Goal: Navigation & Orientation: Find specific page/section

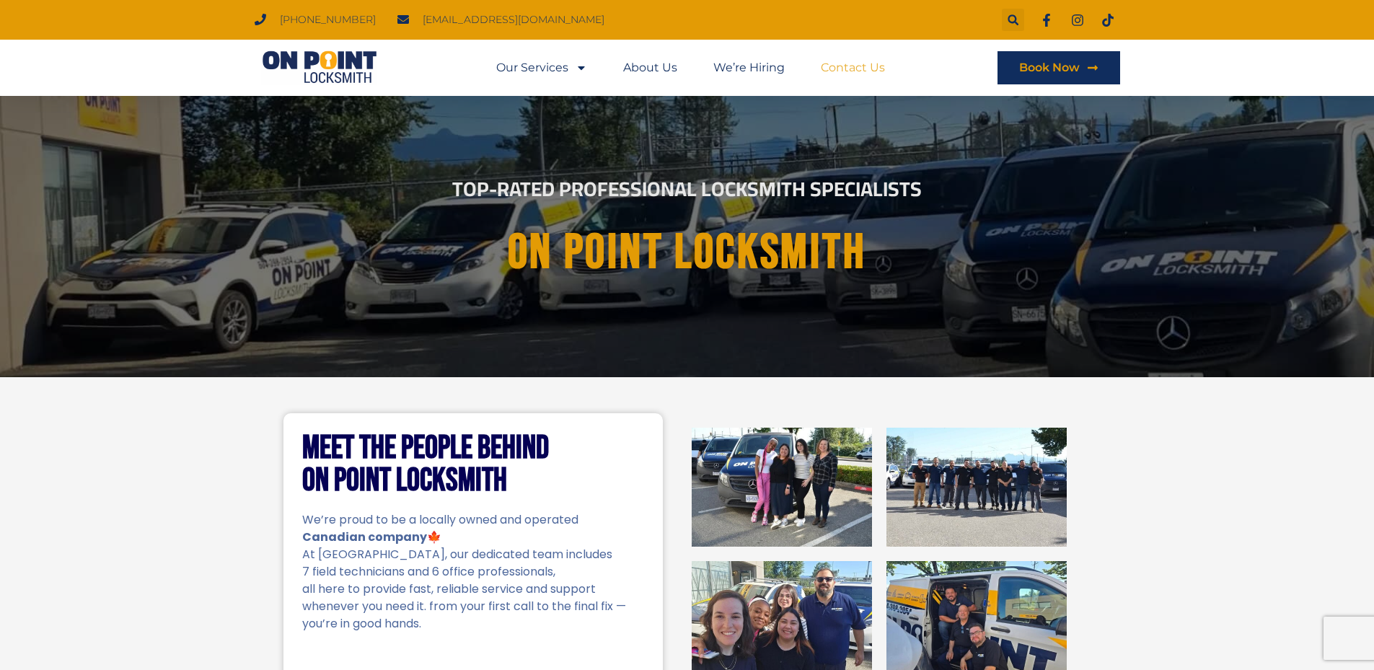
click at [847, 66] on link "Contact Us" at bounding box center [853, 67] width 64 height 33
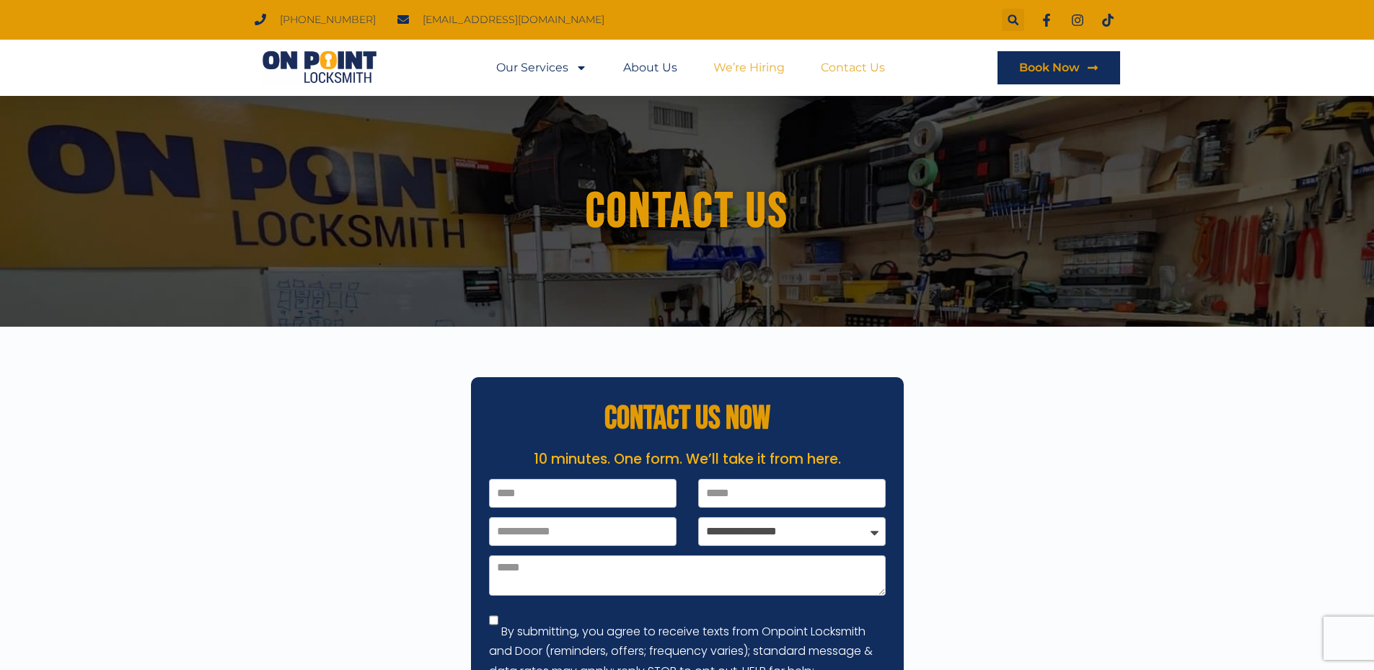
click at [757, 67] on link "We’re Hiring" at bounding box center [748, 67] width 71 height 33
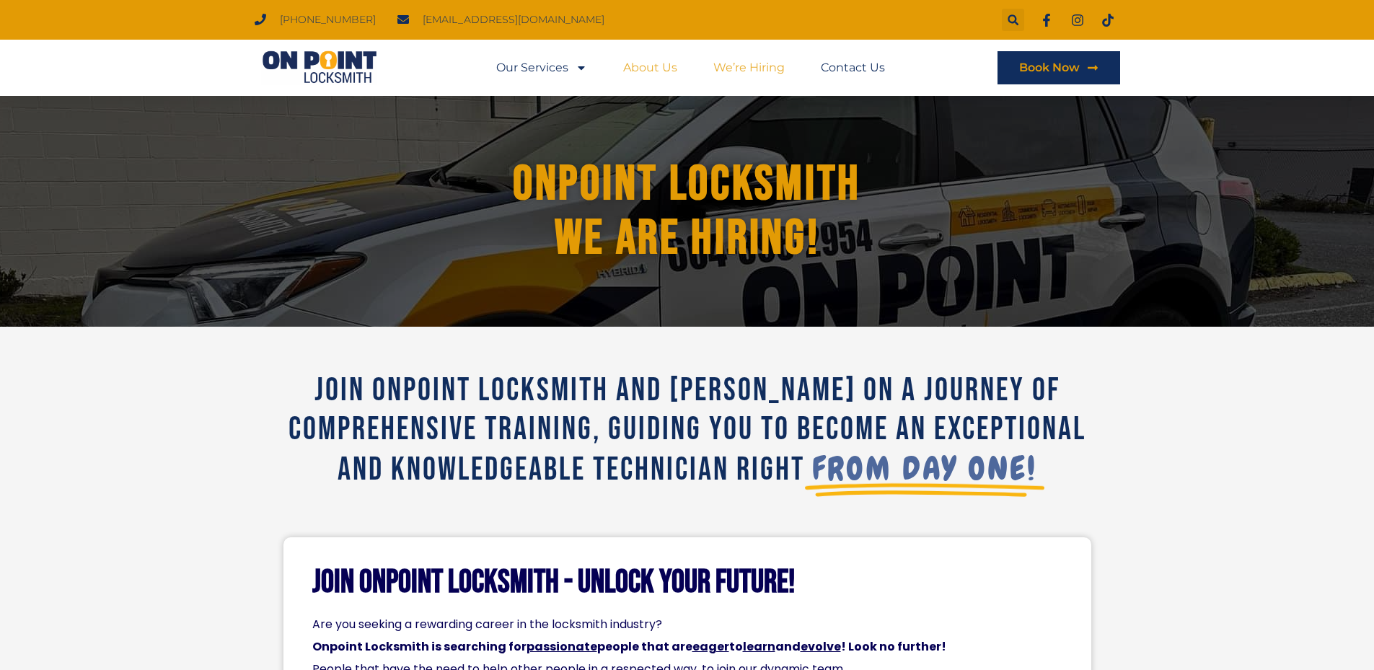
click at [661, 74] on link "About Us" at bounding box center [650, 67] width 54 height 33
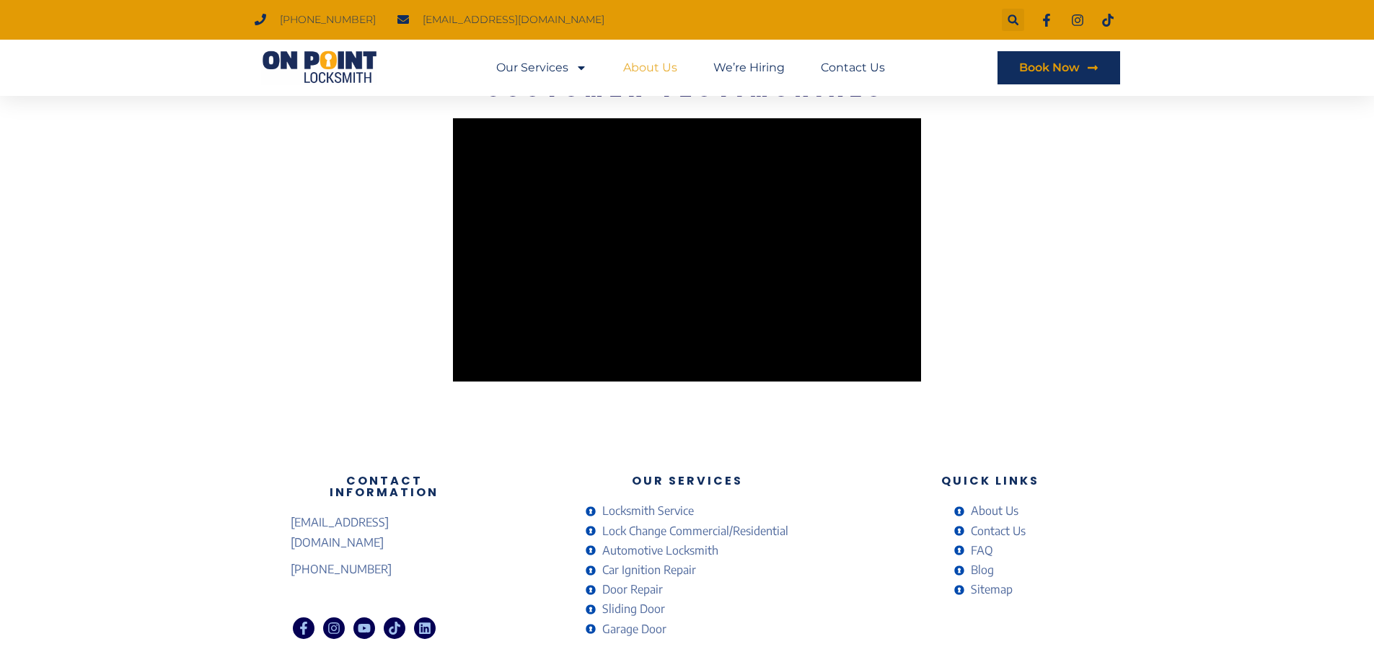
scroll to position [2494, 0]
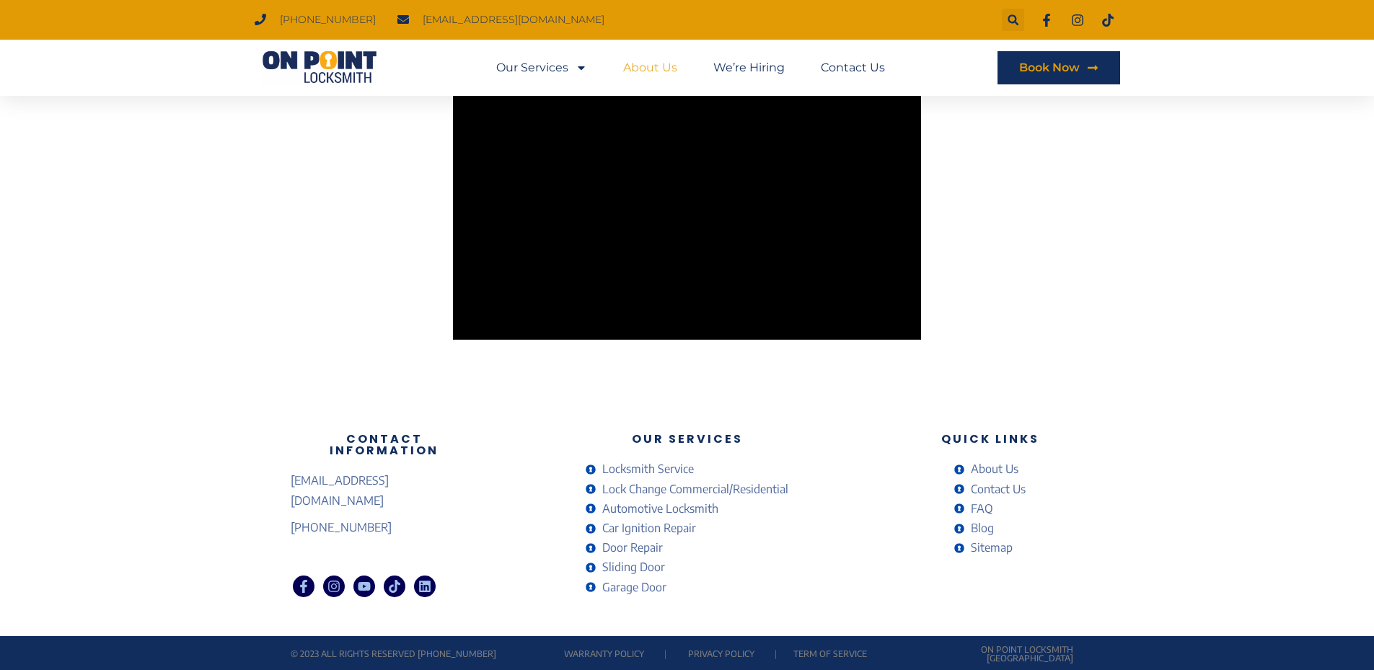
click at [982, 485] on span "Contact Us" at bounding box center [996, 489] width 58 height 19
